Goal: Information Seeking & Learning: Learn about a topic

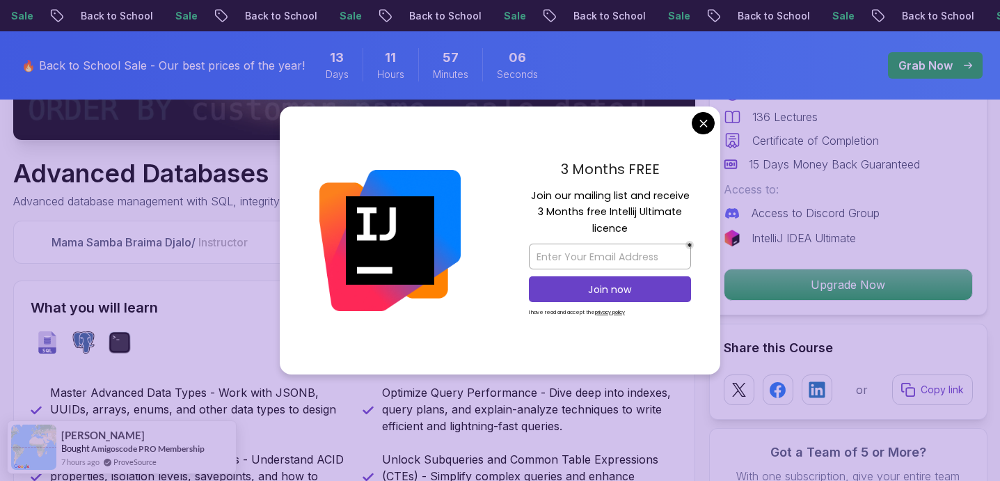
scroll to position [414, 0]
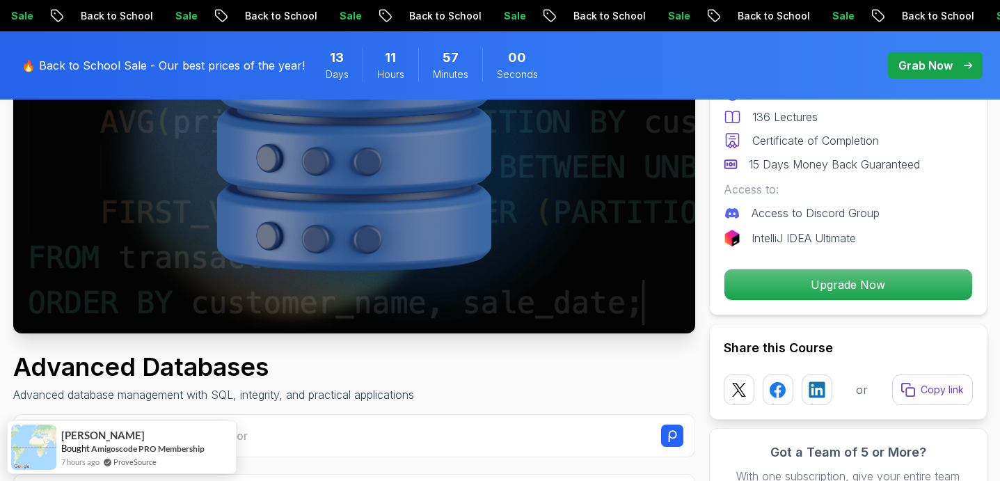
scroll to position [0, 0]
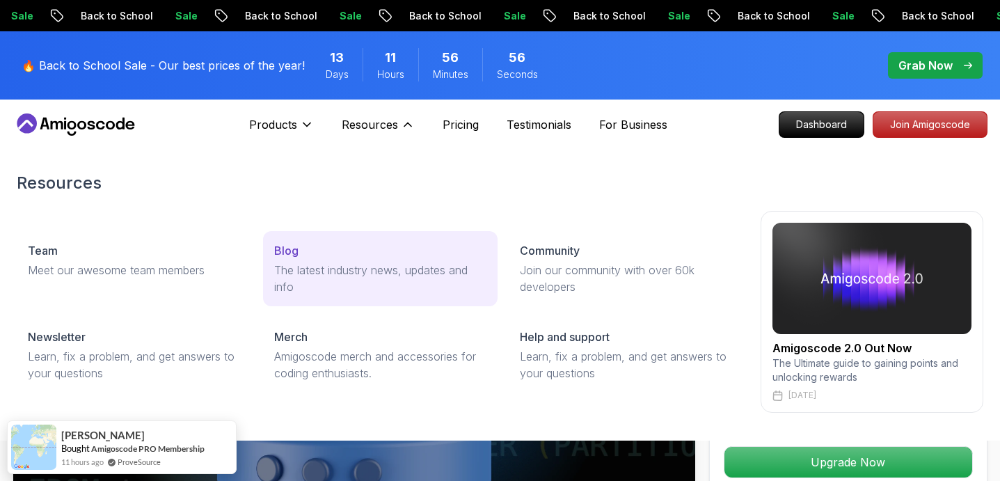
click at [321, 264] on p "The latest industry news, updates and info" at bounding box center [380, 278] width 213 height 33
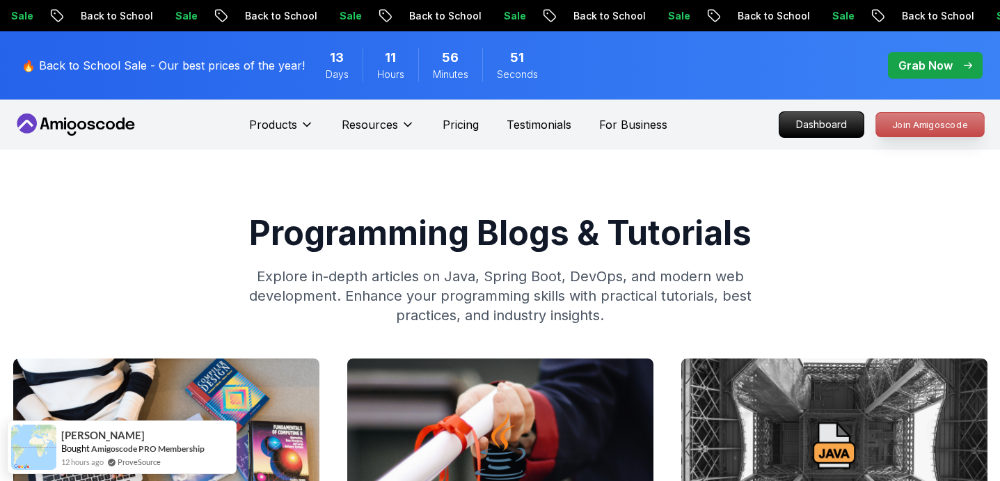
click at [946, 127] on p "Join Amigoscode" at bounding box center [930, 125] width 108 height 24
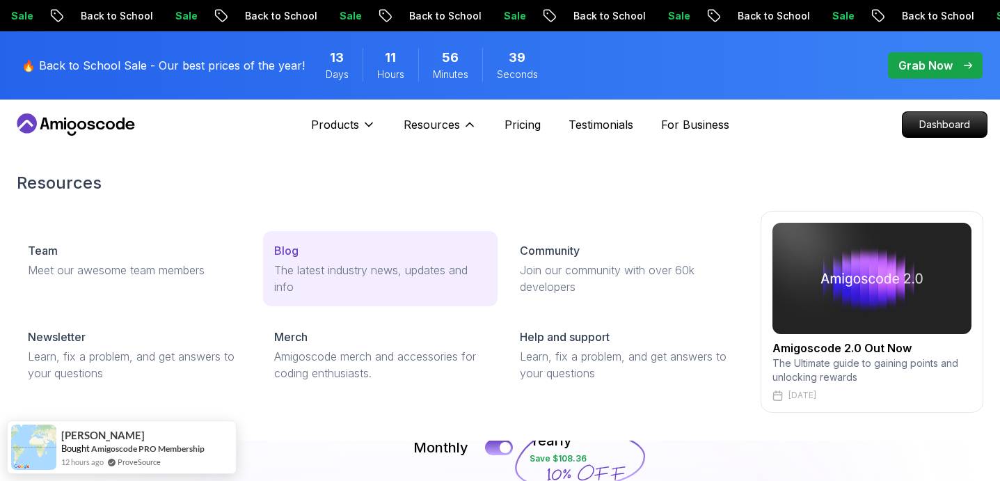
click at [291, 273] on p "The latest industry news, updates and info" at bounding box center [380, 278] width 213 height 33
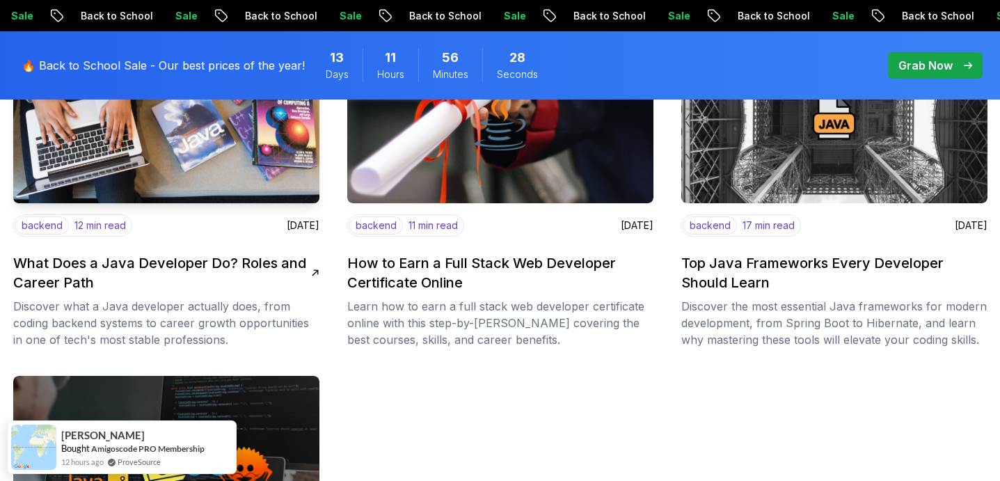
scroll to position [333, 0]
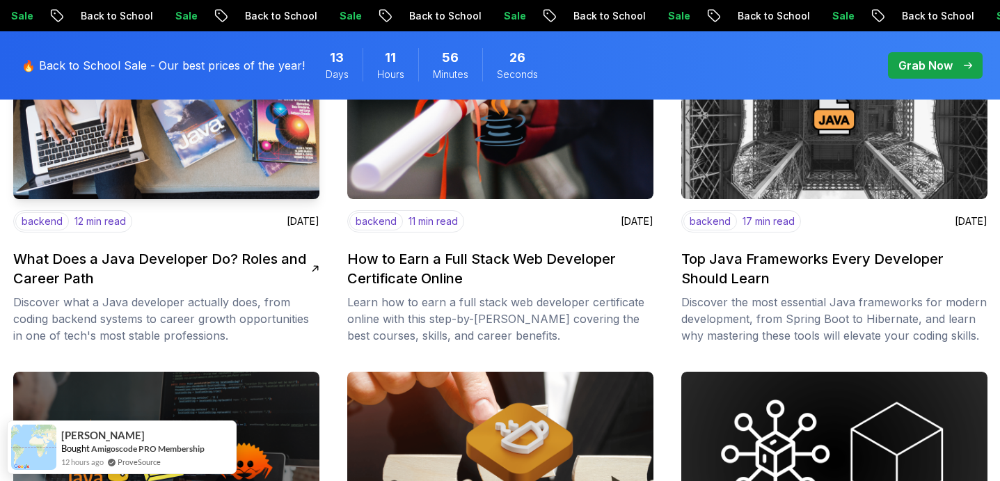
click at [271, 147] on img at bounding box center [166, 112] width 321 height 183
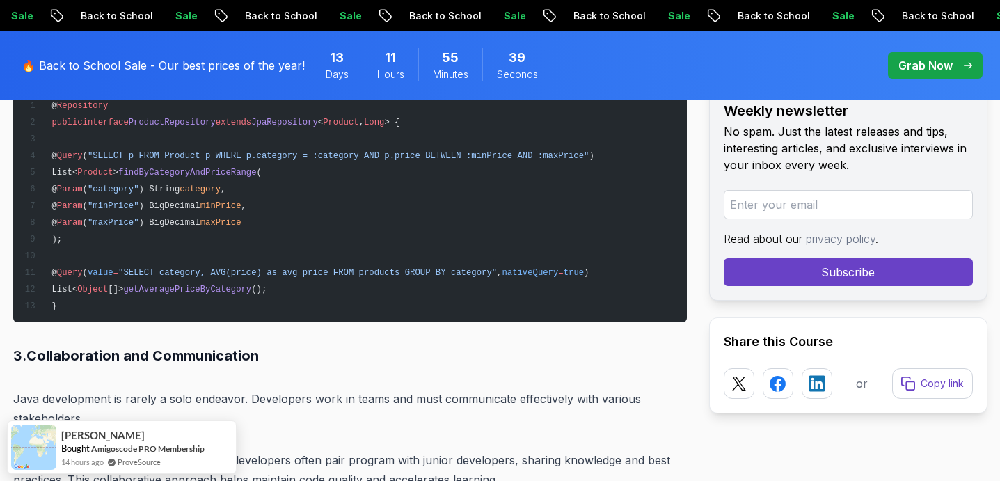
scroll to position [2390, 0]
